Goal: Task Accomplishment & Management: Manage account settings

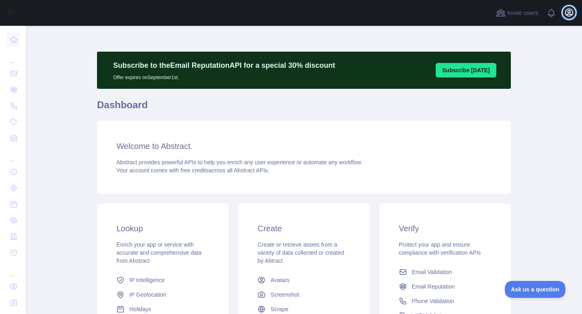
click at [568, 9] on icon "button" at bounding box center [568, 12] width 7 height 7
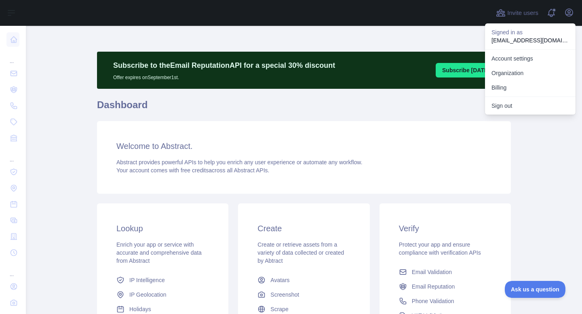
click at [525, 153] on main "Subscribe to the Email Reputation API for a special 30 % discount Offer expires…" at bounding box center [304, 170] width 556 height 288
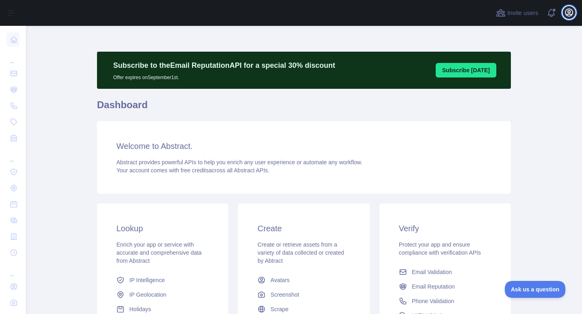
click at [570, 10] on icon "button" at bounding box center [569, 13] width 10 height 10
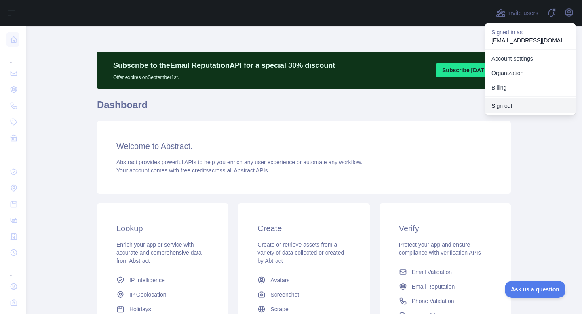
click at [500, 103] on button "Sign out" at bounding box center [530, 106] width 90 height 15
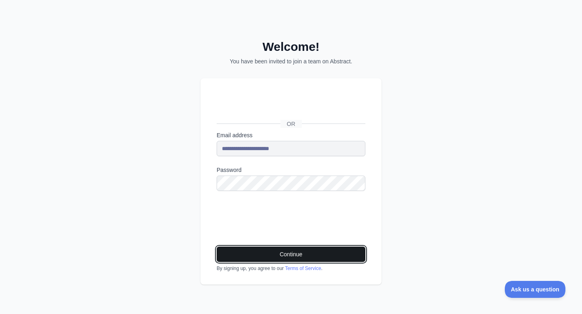
click at [252, 252] on button "Continue" at bounding box center [291, 254] width 149 height 15
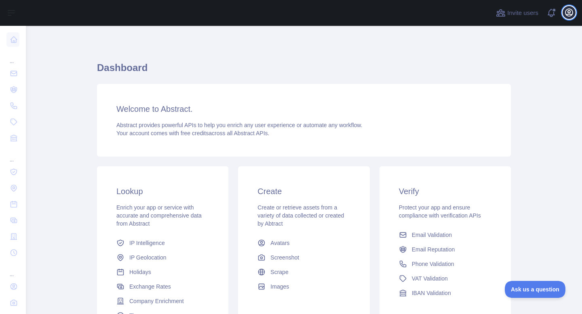
click at [572, 13] on icon "button" at bounding box center [568, 12] width 7 height 7
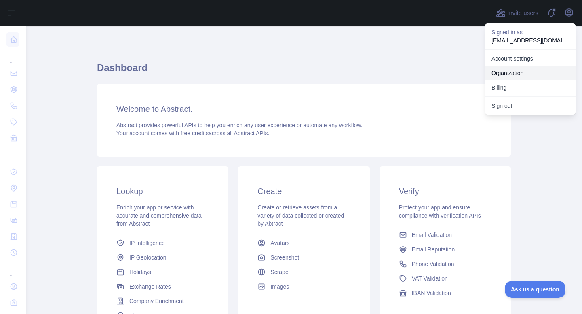
click at [514, 71] on link "Organization" at bounding box center [530, 73] width 90 height 15
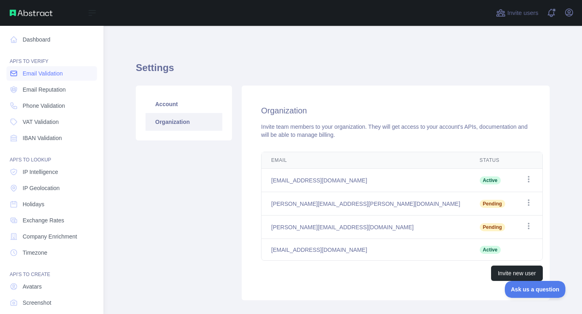
click at [56, 73] on span "Email Validation" at bounding box center [43, 73] width 40 height 8
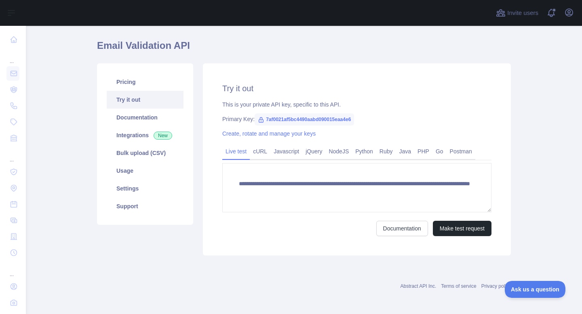
scroll to position [23, 0]
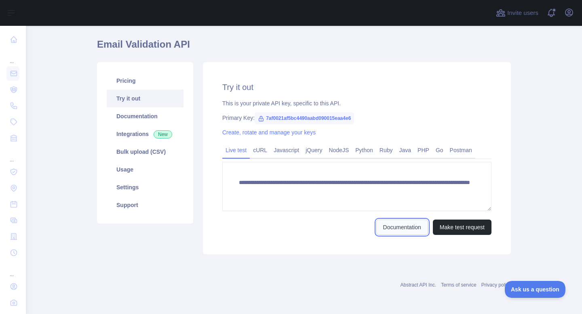
click at [393, 229] on link "Documentation" at bounding box center [402, 227] width 52 height 15
click at [132, 113] on link "Documentation" at bounding box center [145, 116] width 77 height 18
click at [143, 132] on link "Integrations New" at bounding box center [145, 134] width 77 height 18
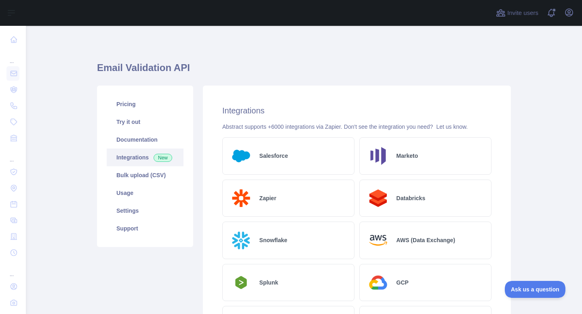
click at [279, 161] on div "Salesforce" at bounding box center [288, 156] width 132 height 38
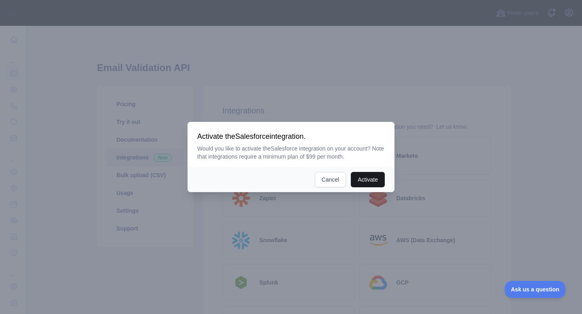
click at [364, 179] on button "Activate" at bounding box center [368, 179] width 34 height 15
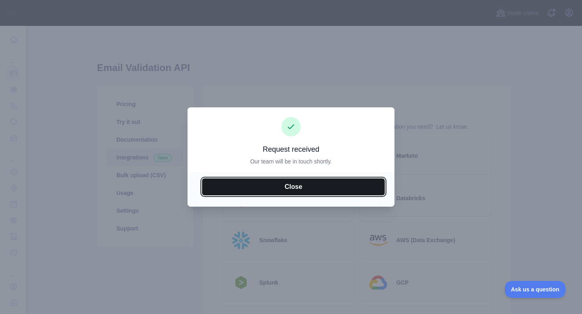
click at [365, 187] on button "Close" at bounding box center [293, 187] width 183 height 17
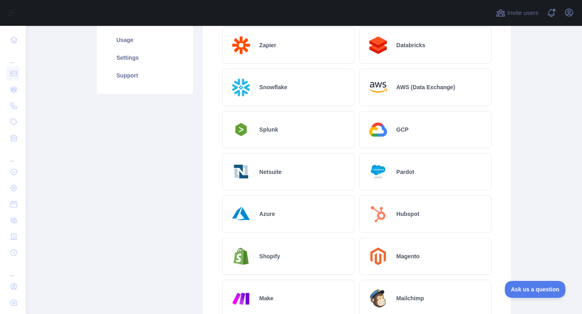
scroll to position [156, 0]
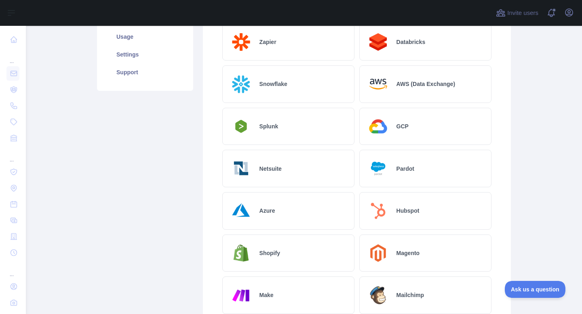
click at [402, 169] on h2 "Pardot" at bounding box center [405, 169] width 18 height 8
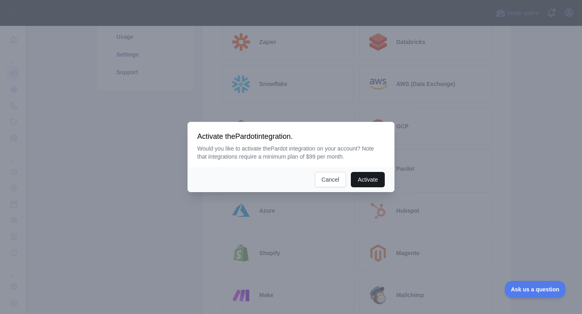
click at [360, 177] on button "Activate" at bounding box center [368, 179] width 34 height 15
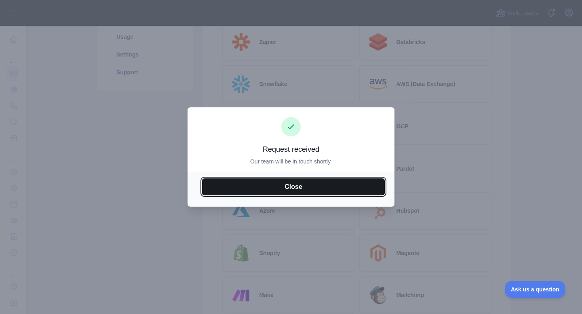
click at [359, 186] on button "Close" at bounding box center [293, 187] width 183 height 17
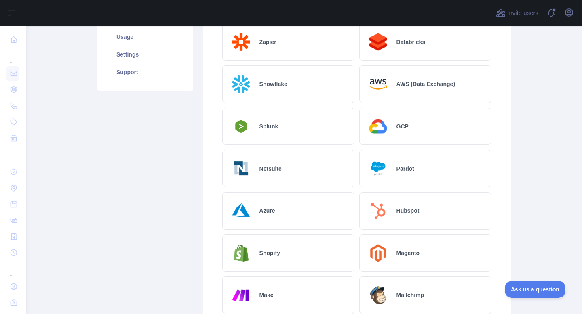
scroll to position [0, 0]
